Goal: Check status: Check status

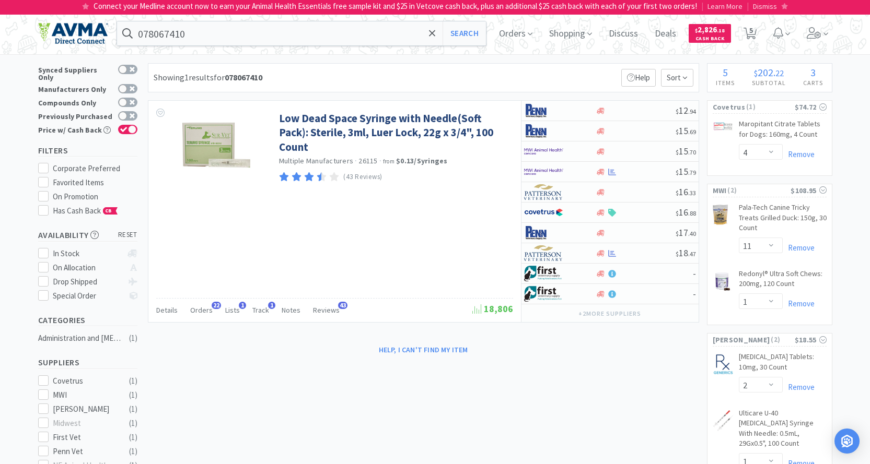
select select "4"
select select "11"
select select "1"
select select "2"
select select "1"
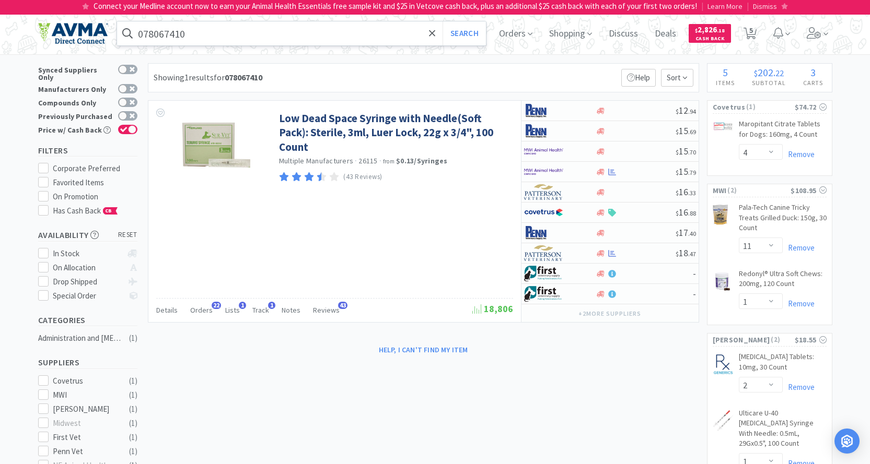
click at [208, 33] on input "078067410" at bounding box center [301, 33] width 369 height 24
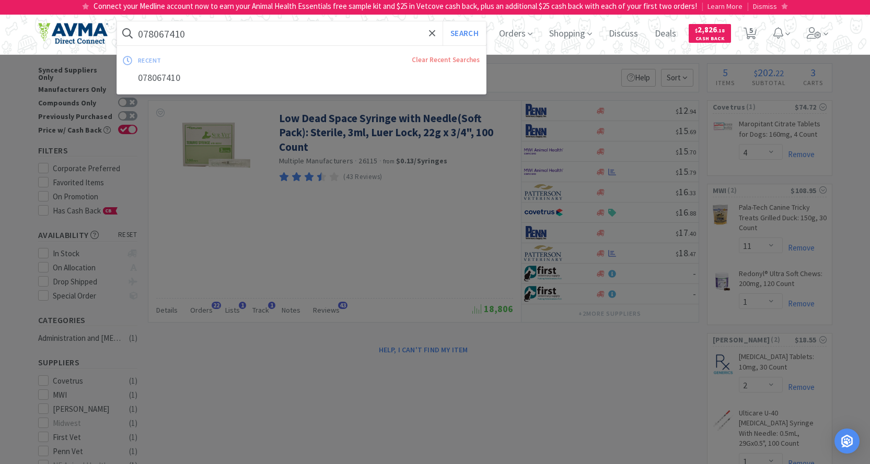
paste input "78936089"
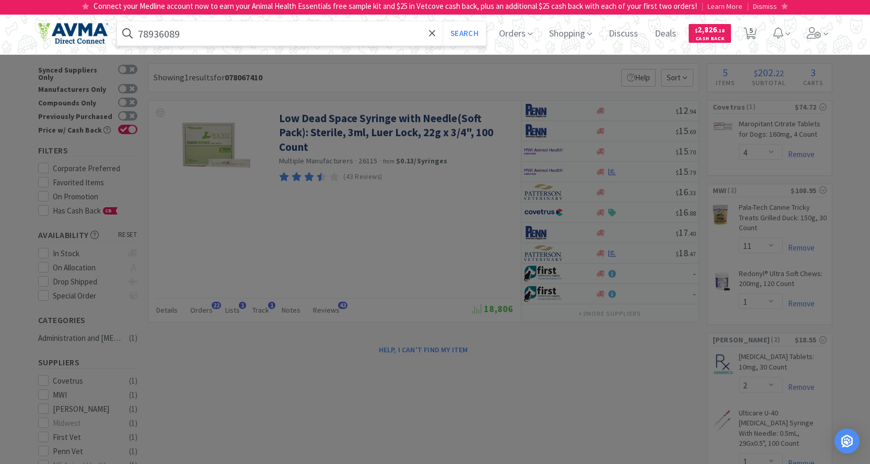
click at [442, 21] on button "Search" at bounding box center [463, 33] width 43 height 24
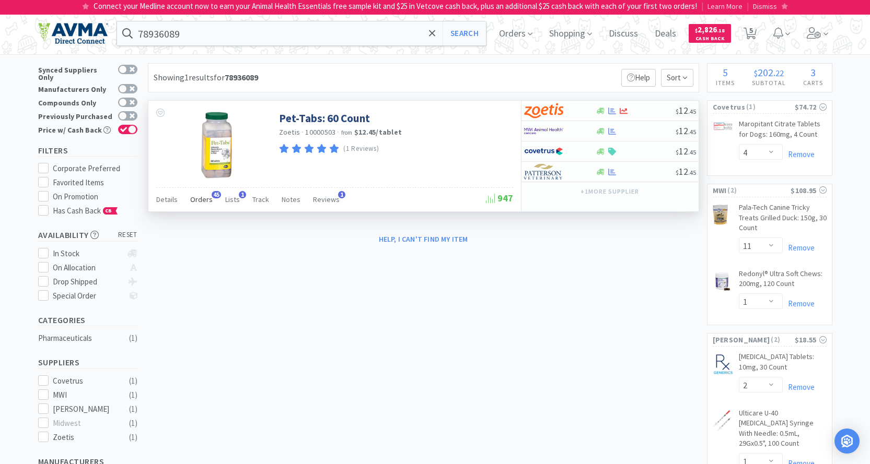
click at [201, 202] on span "Orders" at bounding box center [201, 199] width 22 height 9
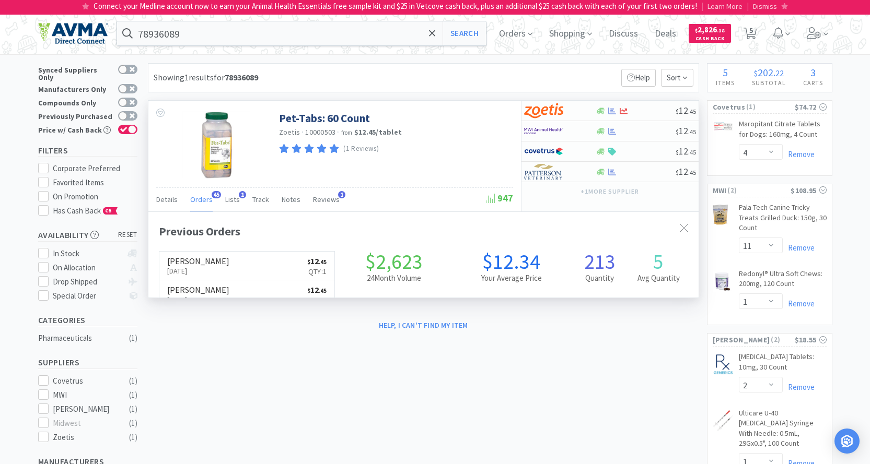
scroll to position [280, 550]
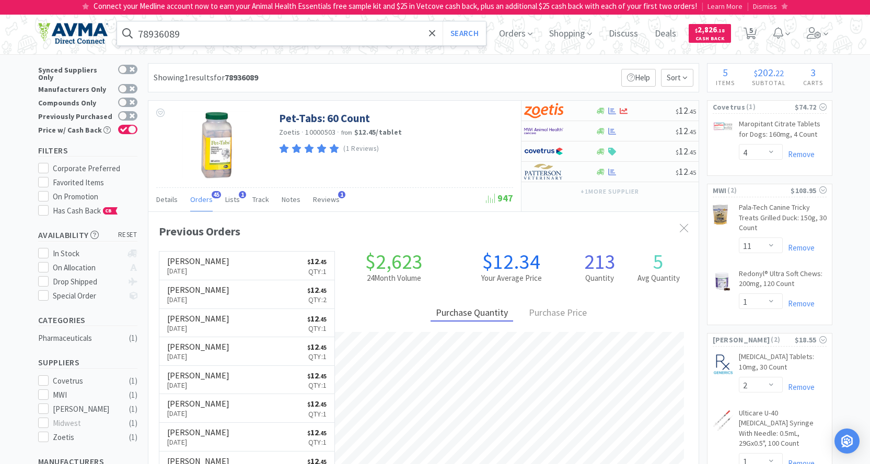
click at [223, 31] on input "78936089" at bounding box center [301, 33] width 369 height 24
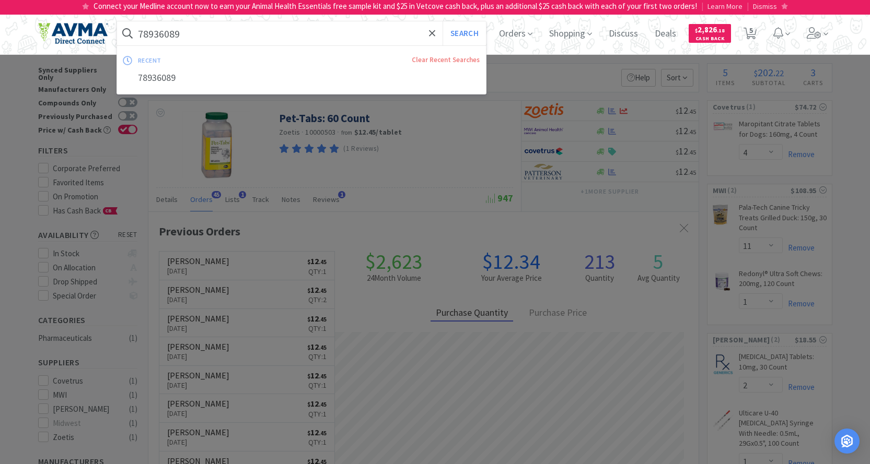
paste input "078057486"
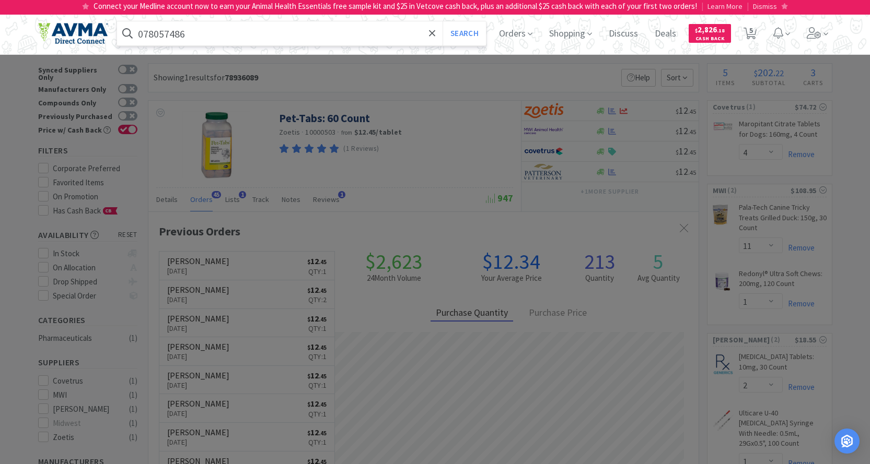
type input "078057486"
click at [442, 21] on button "Search" at bounding box center [463, 33] width 43 height 24
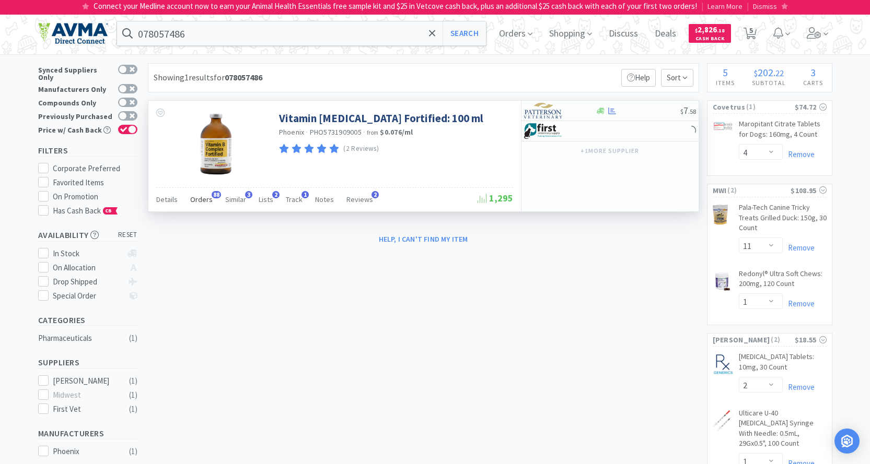
click at [200, 200] on span "Orders" at bounding box center [201, 199] width 22 height 9
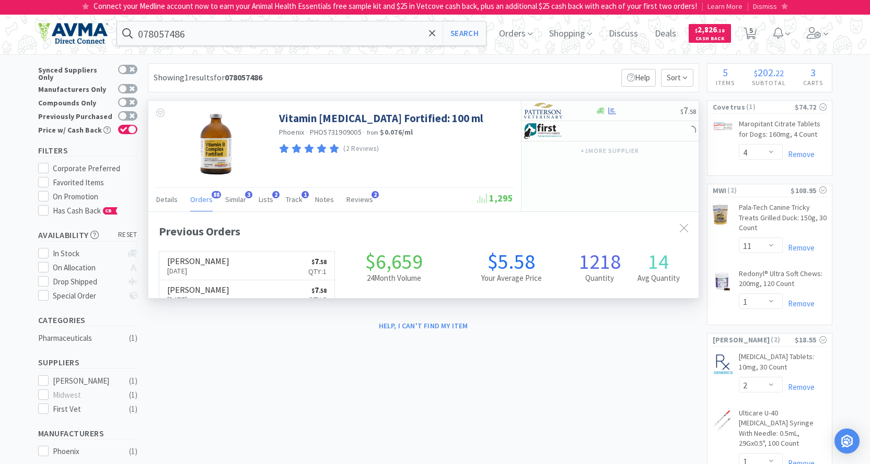
scroll to position [280, 550]
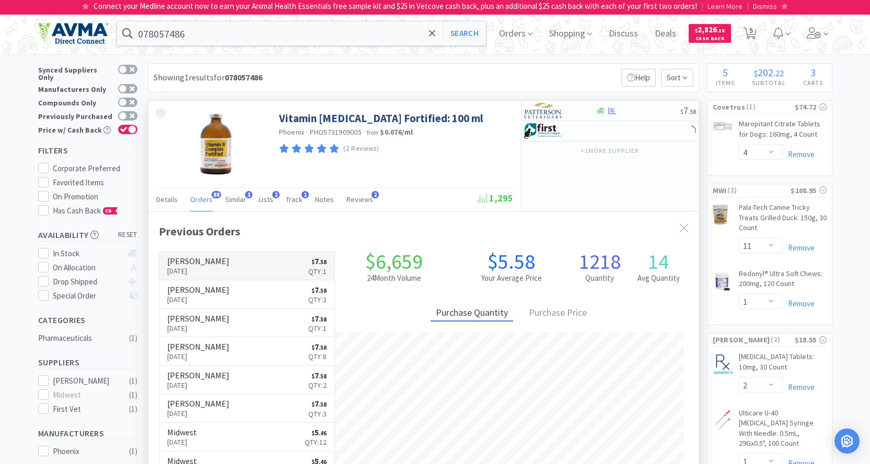
click at [203, 274] on p "[DATE]" at bounding box center [198, 270] width 62 height 11
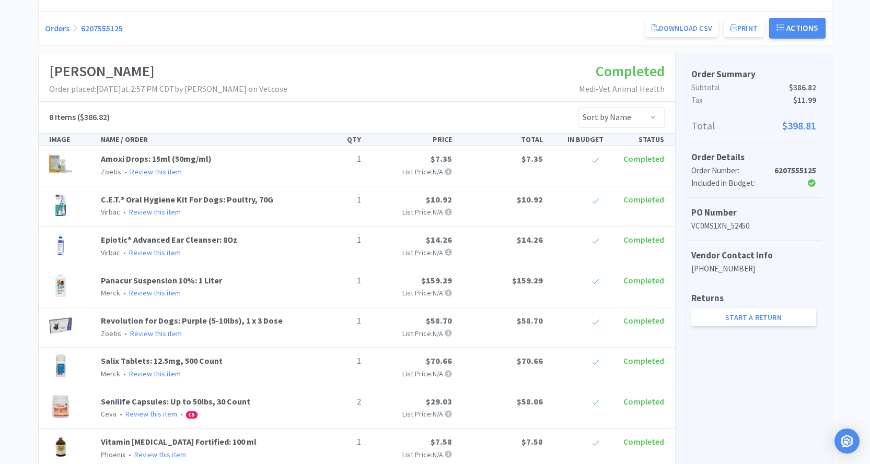
scroll to position [78, 0]
